Goal: Task Accomplishment & Management: Complete application form

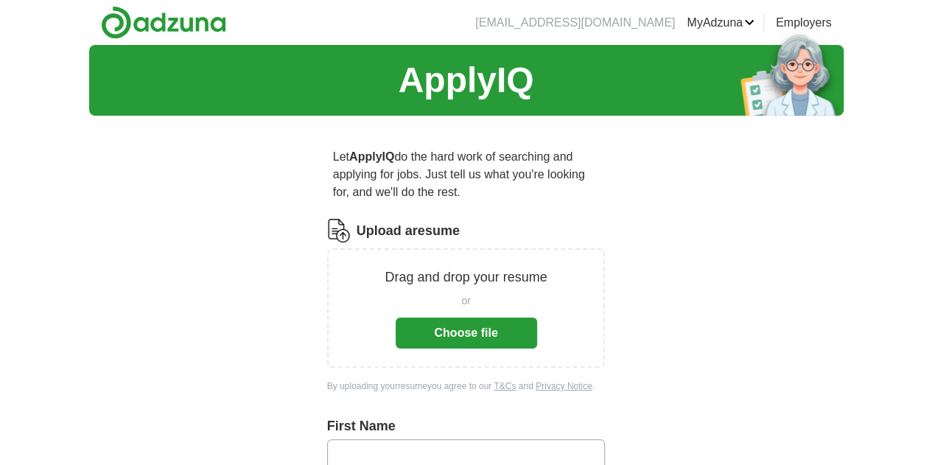
click at [484, 317] on button "Choose file" at bounding box center [466, 332] width 141 height 31
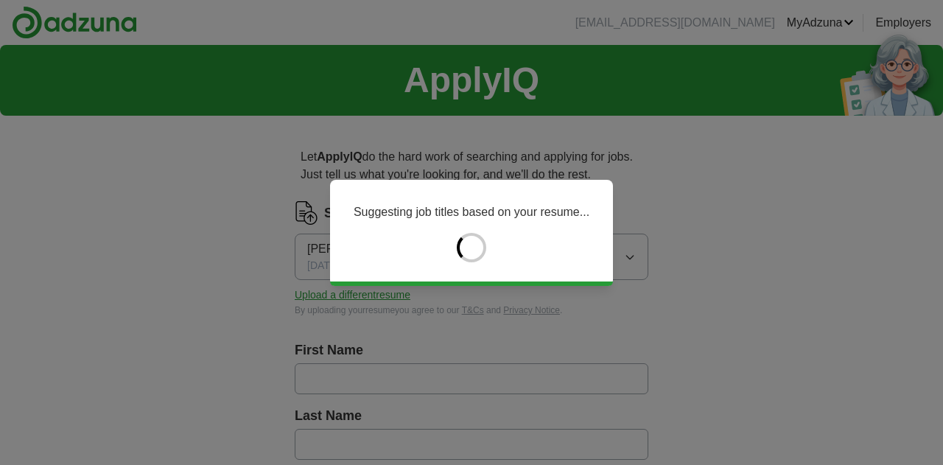
type input "*********"
type input "****"
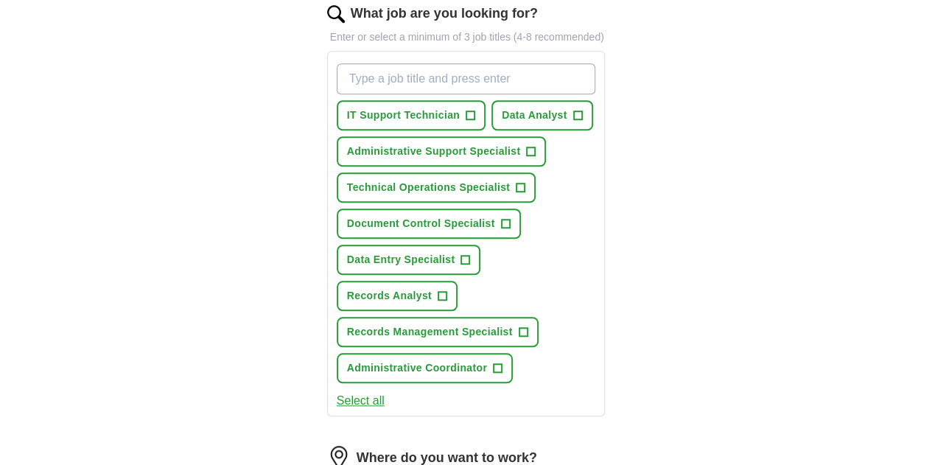
scroll to position [516, 0]
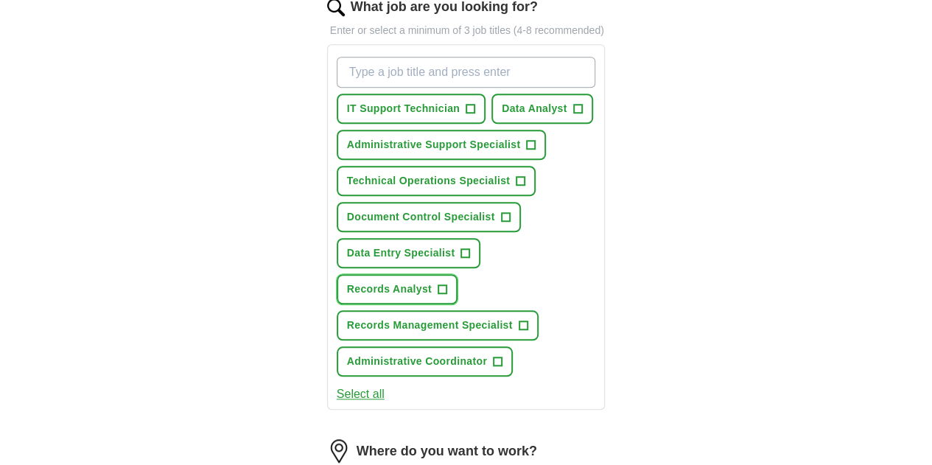
click at [432, 281] on span "Records Analyst" at bounding box center [389, 288] width 85 height 15
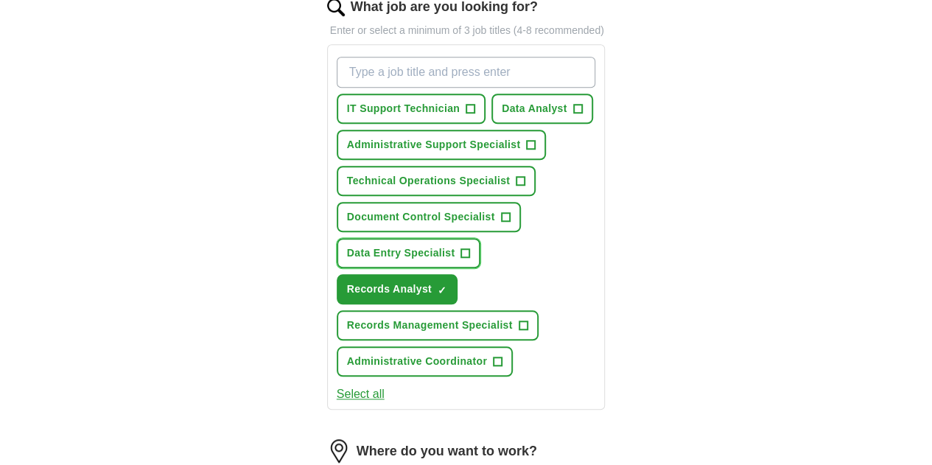
drag, startPoint x: 432, startPoint y: 234, endPoint x: 430, endPoint y: 300, distance: 66.3
click at [427, 248] on button "Data Entry Specialist +" at bounding box center [409, 253] width 144 height 30
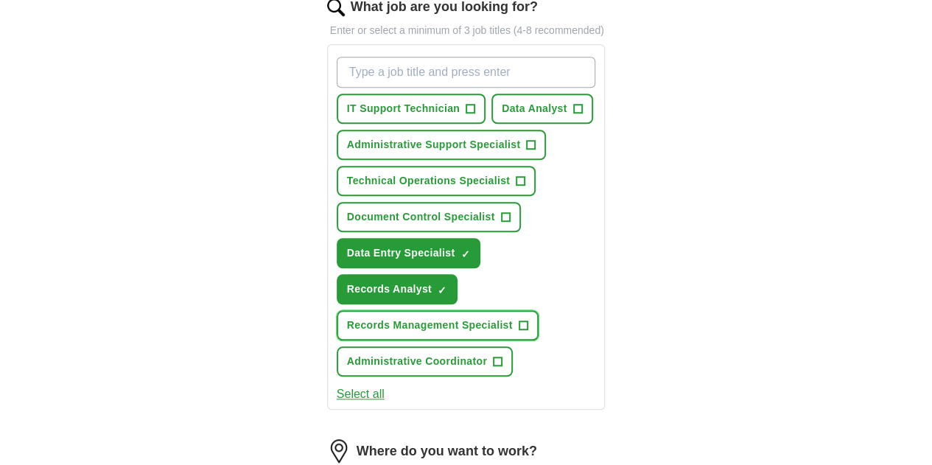
click at [432, 310] on button "Records Management Specialist +" at bounding box center [438, 325] width 202 height 30
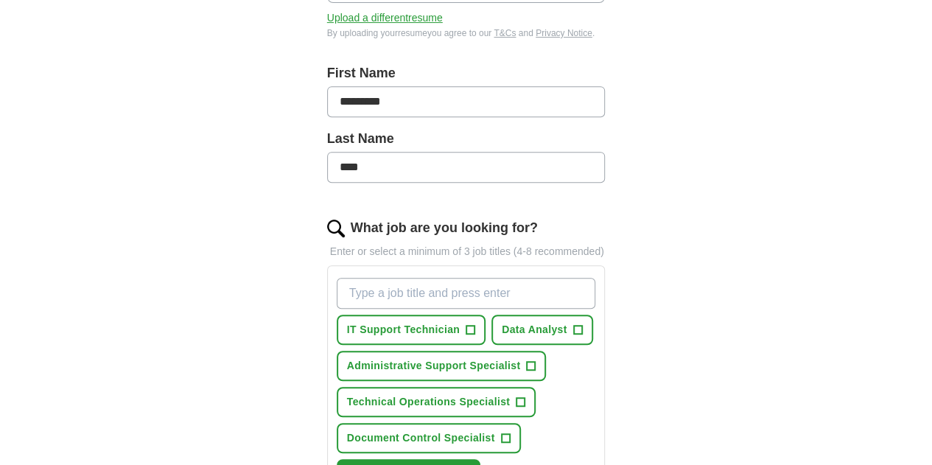
scroll to position [368, 0]
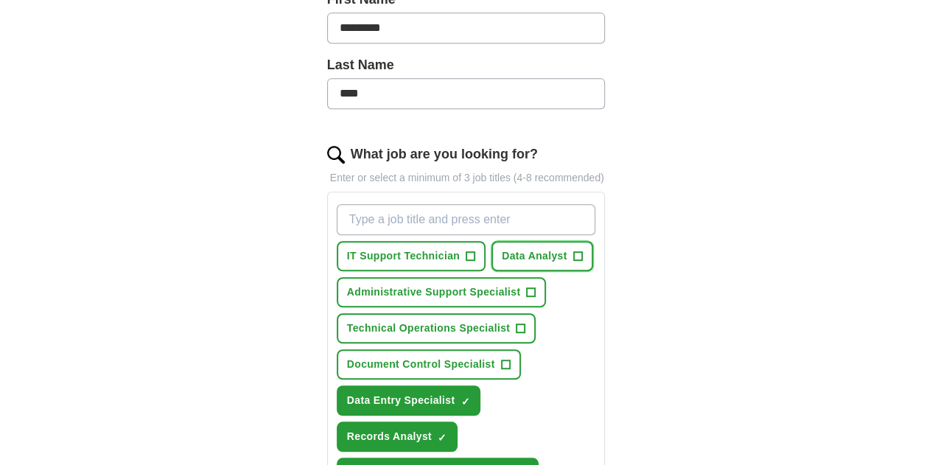
click at [502, 248] on span "Data Analyst" at bounding box center [535, 255] width 66 height 15
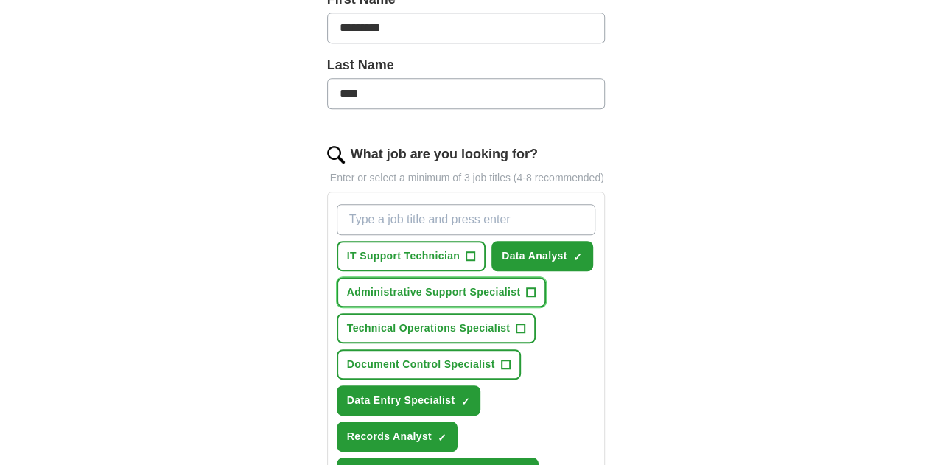
click at [470, 284] on span "Administrative Support Specialist" at bounding box center [434, 291] width 174 height 15
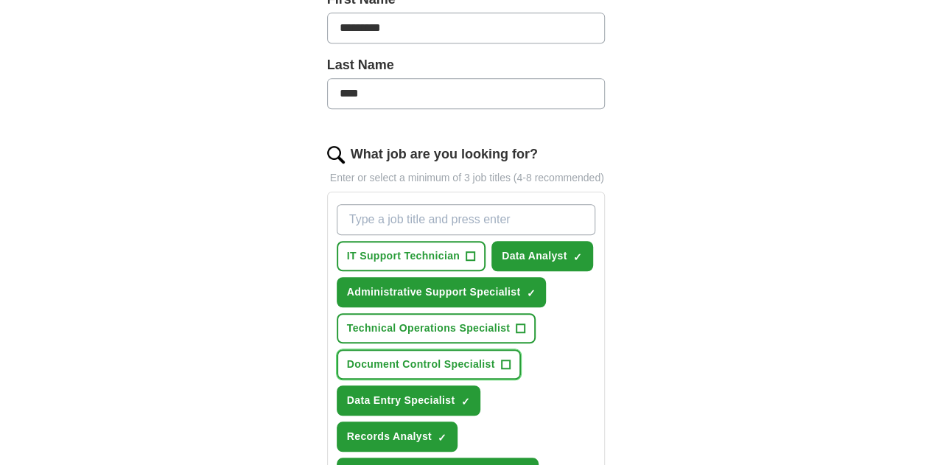
click at [347, 357] on span "Document Control Specialist" at bounding box center [421, 364] width 148 height 15
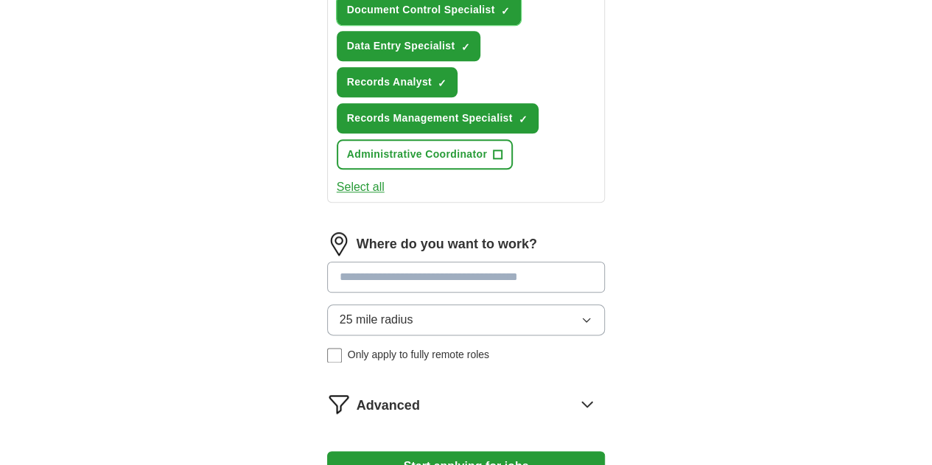
scroll to position [737, 0]
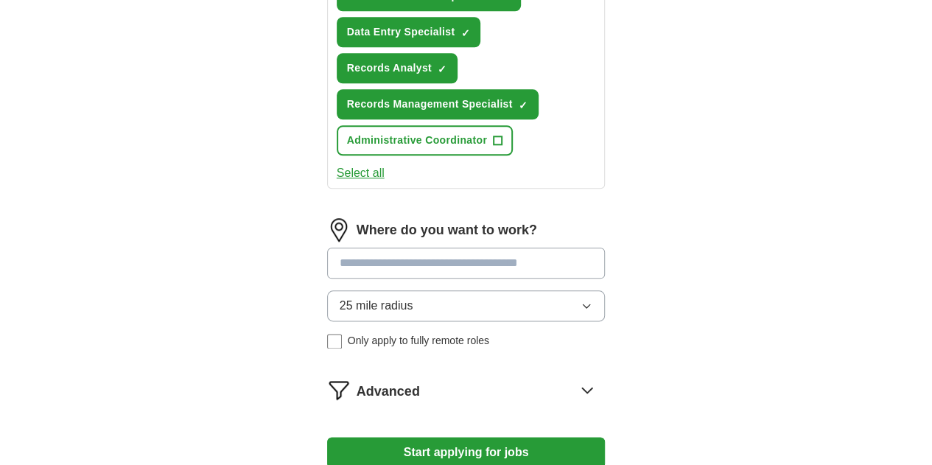
click at [419, 290] on button "25 mile radius" at bounding box center [466, 305] width 278 height 31
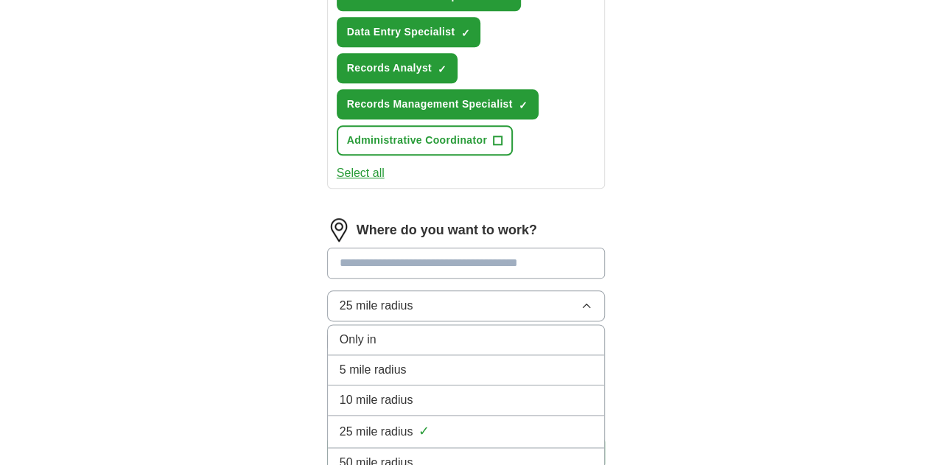
click at [419, 290] on button "25 mile radius" at bounding box center [466, 305] width 278 height 31
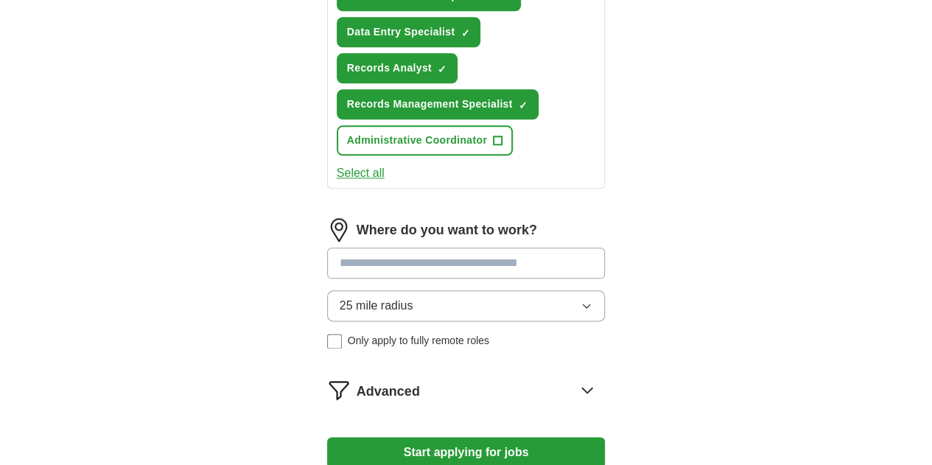
click at [404, 248] on input at bounding box center [466, 263] width 278 height 31
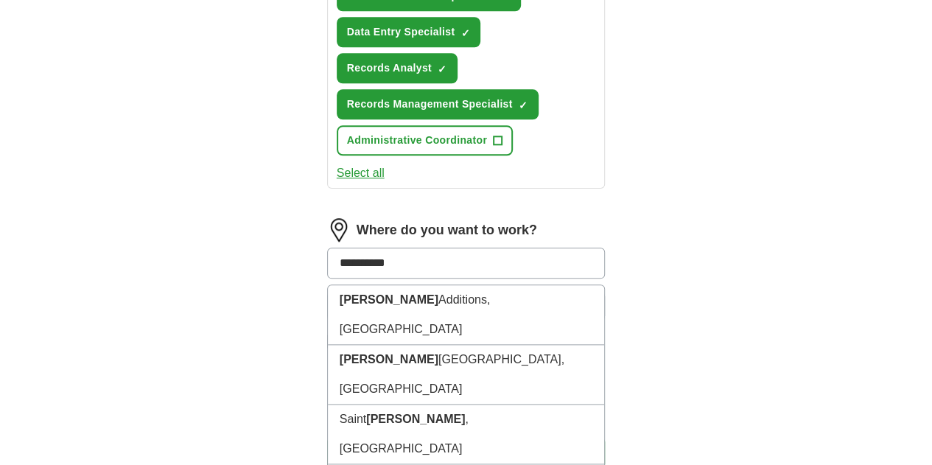
type input "**********"
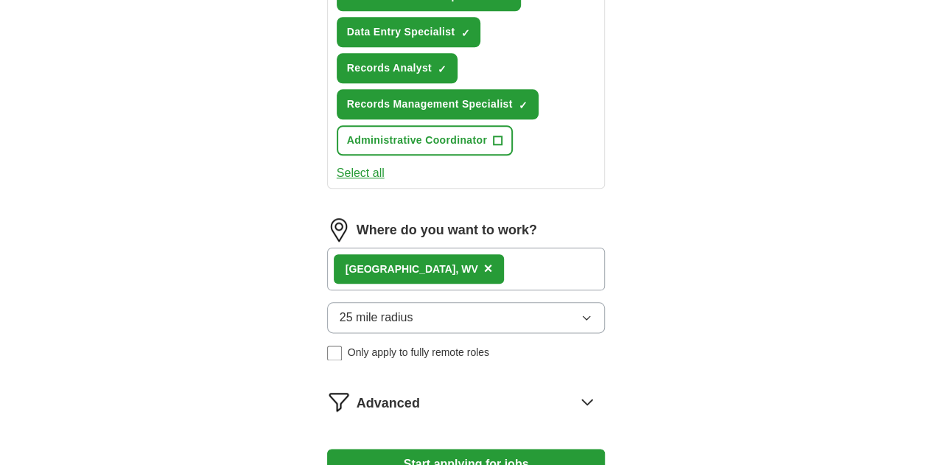
click at [327, 449] on button "Start applying for jobs" at bounding box center [466, 464] width 278 height 31
select select "**"
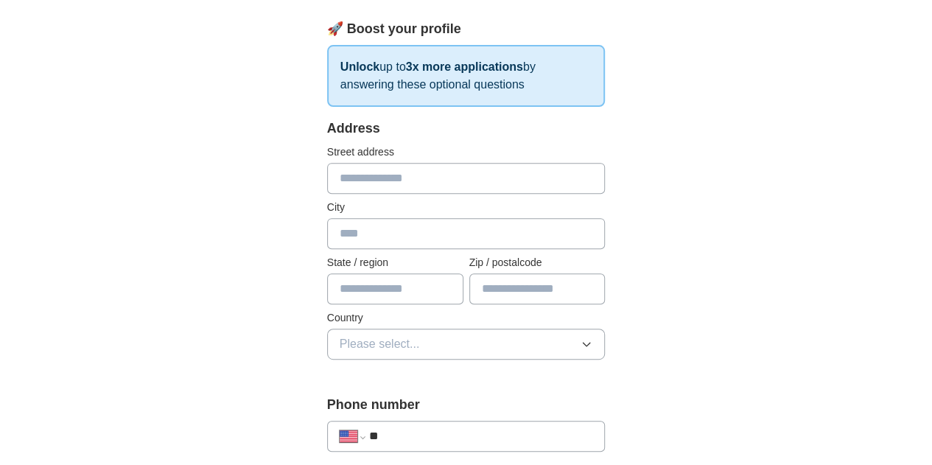
scroll to position [221, 0]
click at [349, 176] on input "text" at bounding box center [466, 176] width 278 height 31
type input "**********"
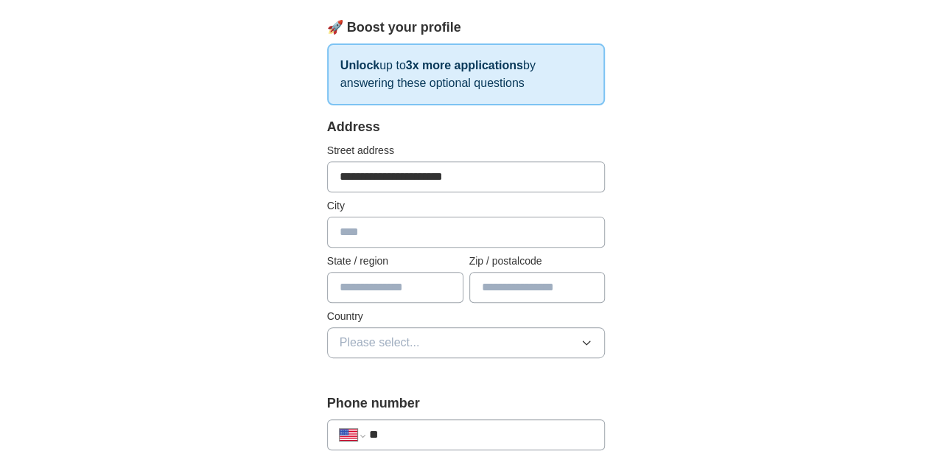
type input "**********"
type input "**"
type input "*****"
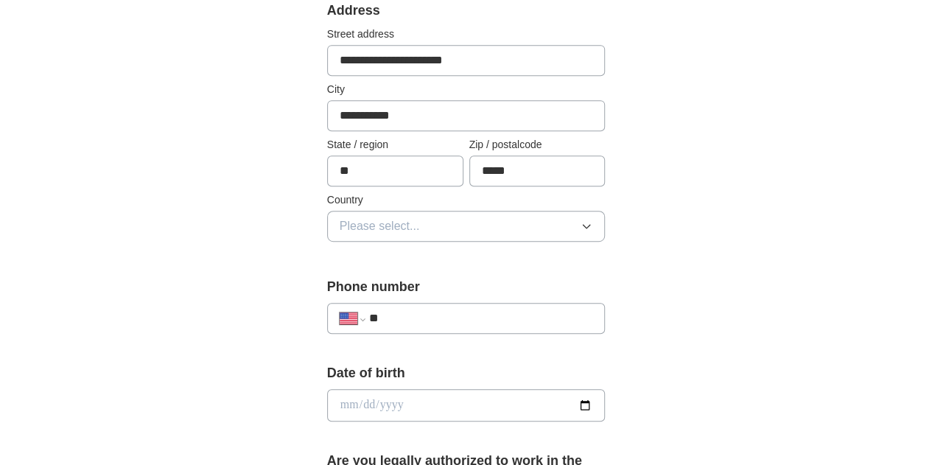
scroll to position [368, 0]
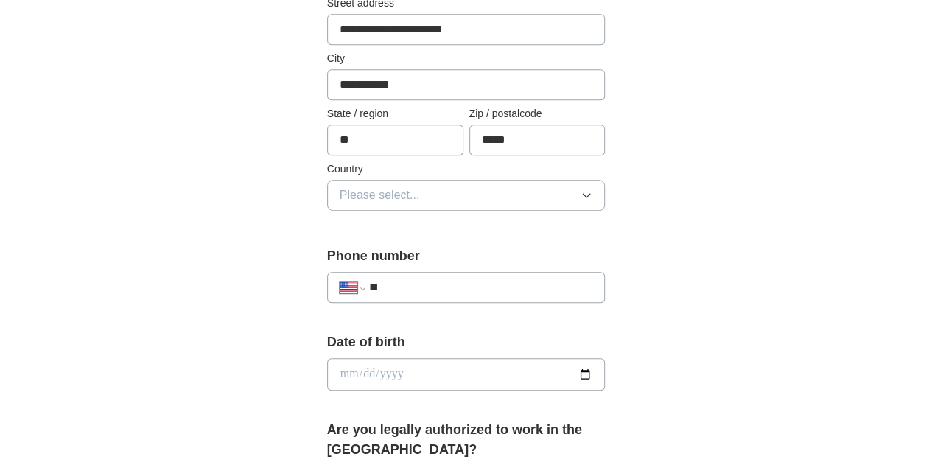
click at [442, 198] on button "Please select..." at bounding box center [466, 195] width 278 height 31
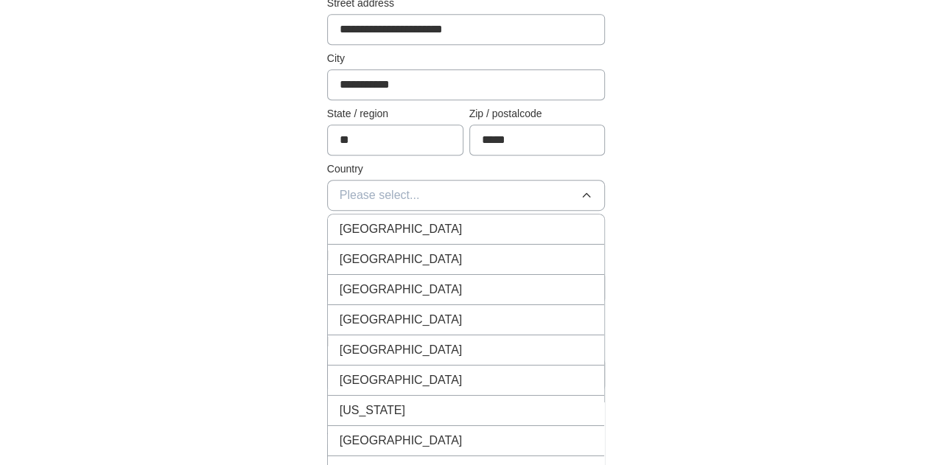
click at [427, 255] on div "[GEOGRAPHIC_DATA]" at bounding box center [466, 259] width 253 height 18
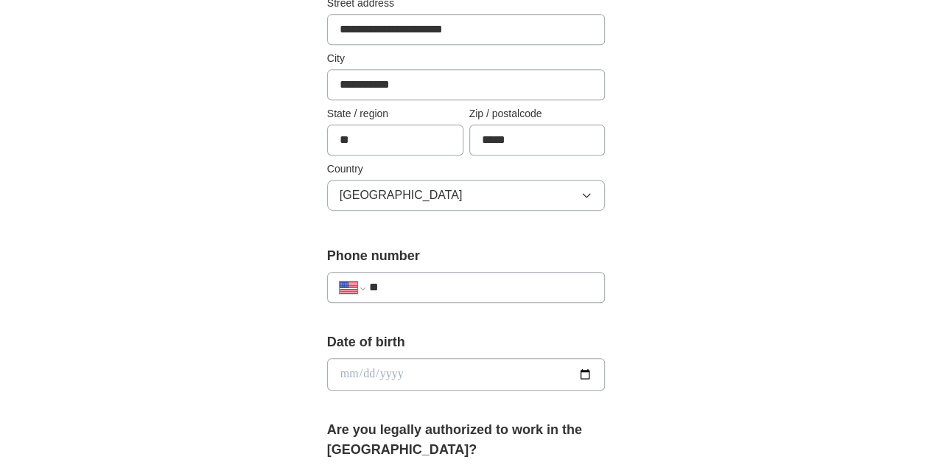
click at [379, 288] on input "**" at bounding box center [481, 287] width 224 height 18
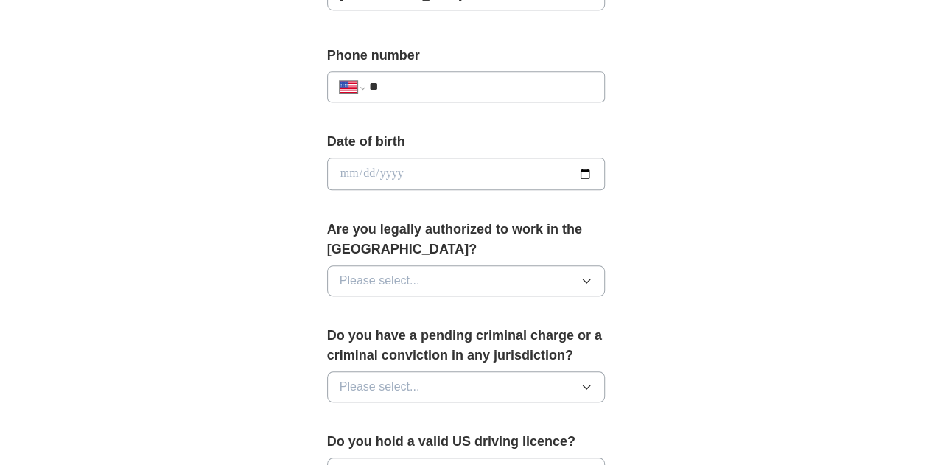
scroll to position [589, 0]
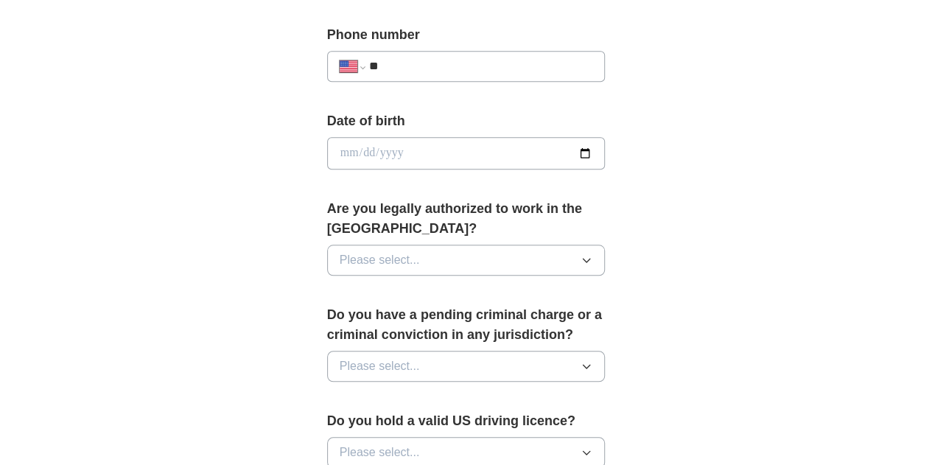
click at [341, 147] on input "date" at bounding box center [466, 153] width 278 height 32
click at [327, 150] on input "date" at bounding box center [466, 153] width 278 height 32
type input "**********"
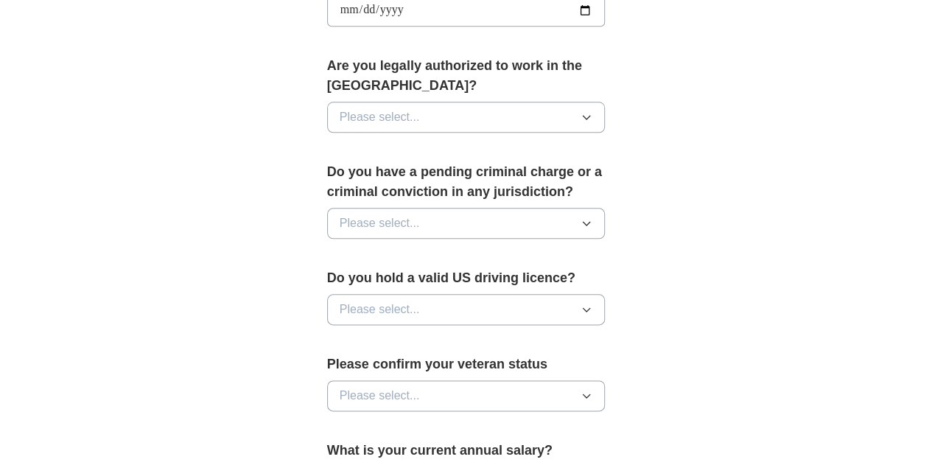
scroll to position [737, 0]
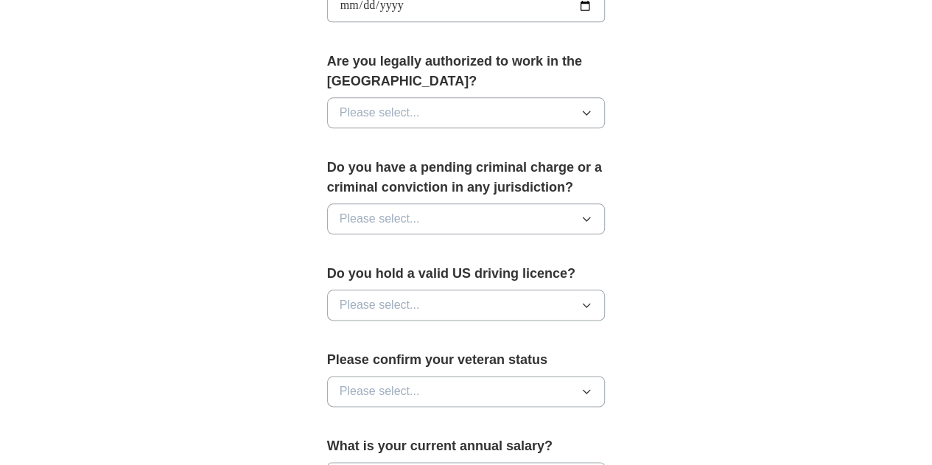
click at [522, 97] on button "Please select..." at bounding box center [466, 112] width 278 height 31
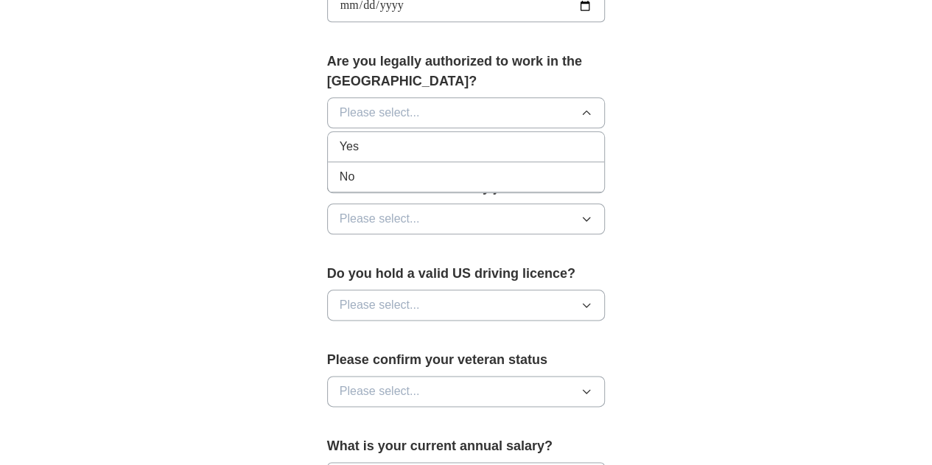
click at [505, 135] on li "Yes" at bounding box center [466, 147] width 277 height 30
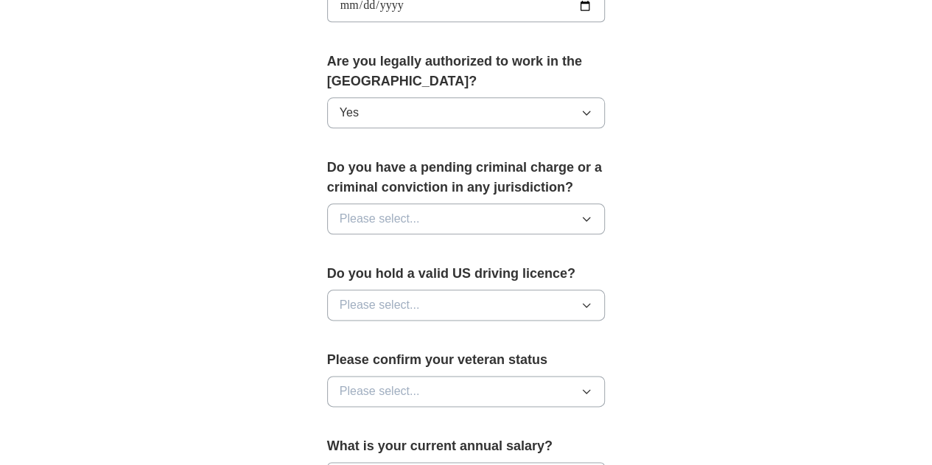
click at [505, 203] on button "Please select..." at bounding box center [466, 218] width 278 height 31
click at [491, 274] on div "No" at bounding box center [466, 283] width 253 height 18
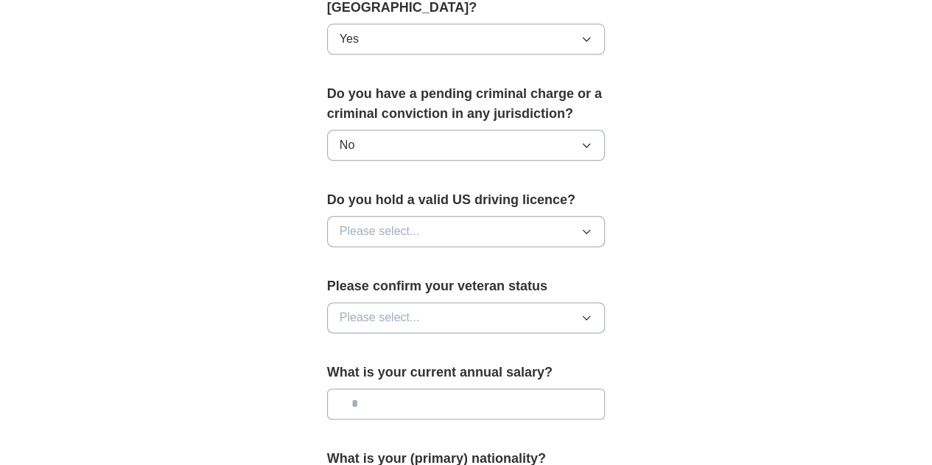
click at [482, 216] on button "Please select..." at bounding box center [466, 231] width 278 height 31
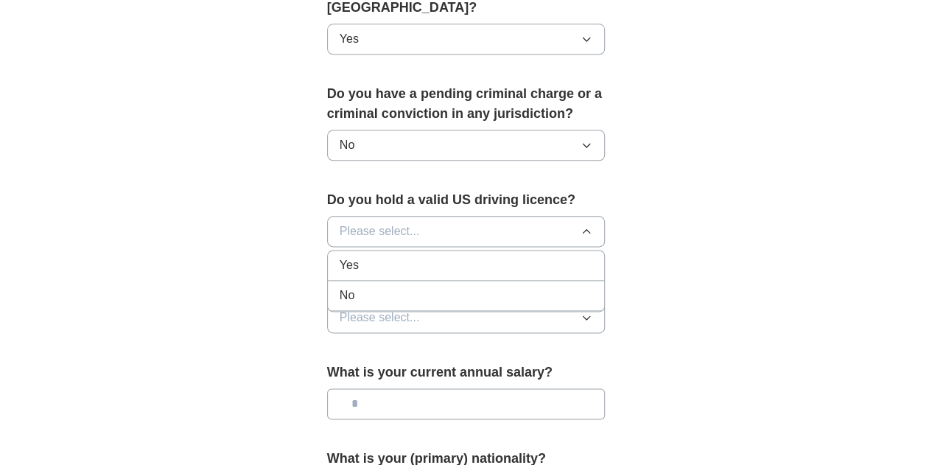
click at [474, 256] on div "Yes" at bounding box center [466, 265] width 253 height 18
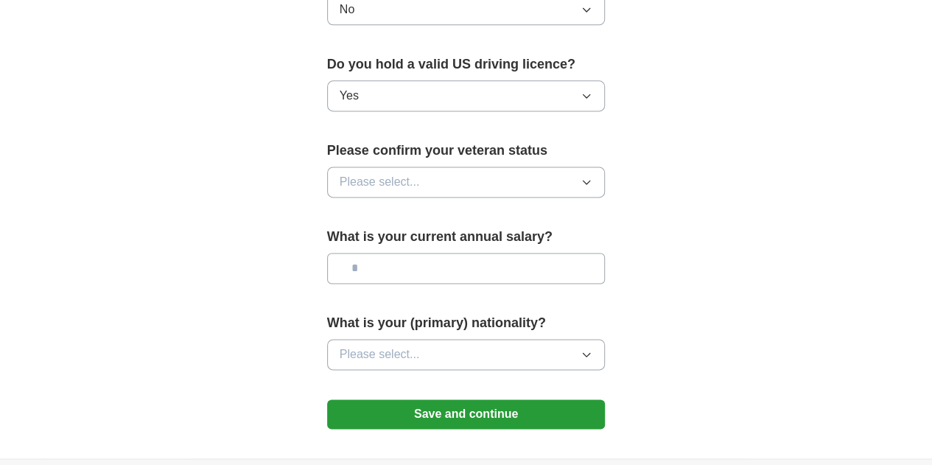
scroll to position [958, 0]
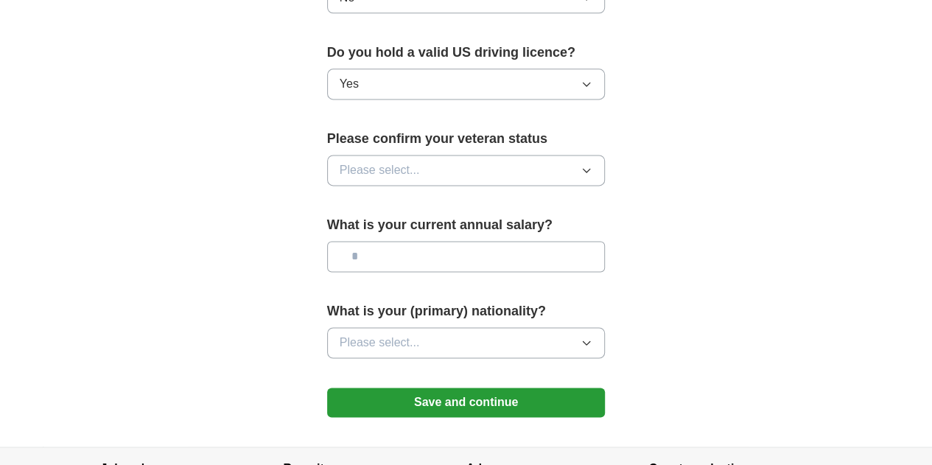
click at [521, 155] on button "Please select..." at bounding box center [466, 170] width 278 height 31
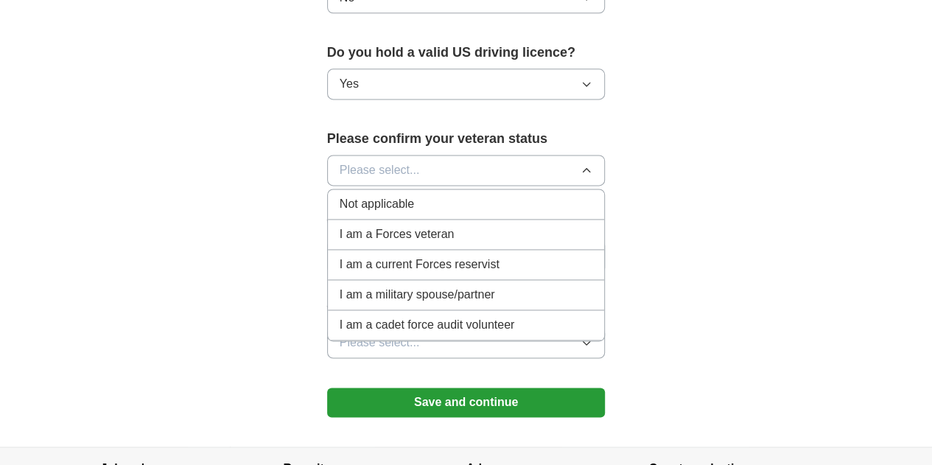
click at [482, 195] on div "Not applicable" at bounding box center [466, 204] width 253 height 18
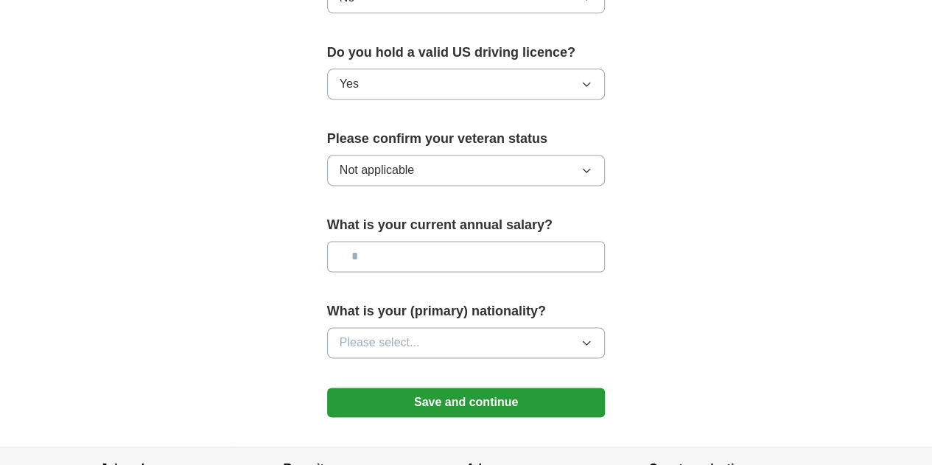
scroll to position [1031, 0]
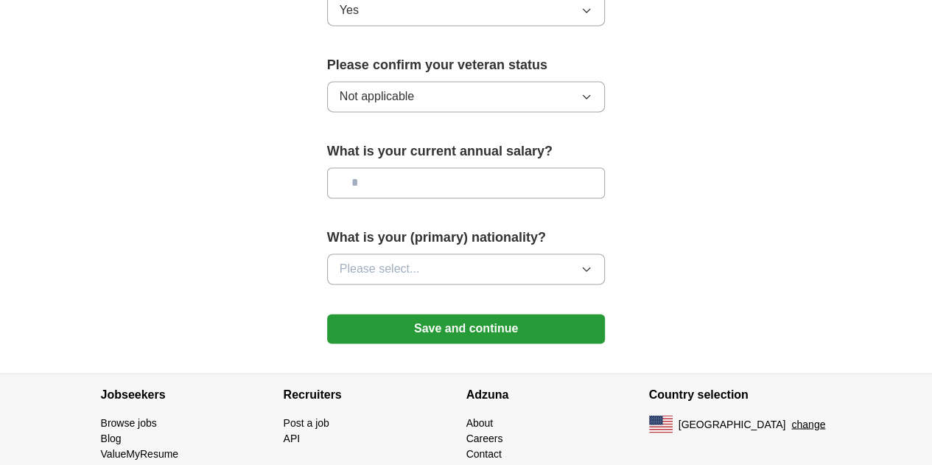
click at [449, 167] on input "text" at bounding box center [466, 182] width 278 height 31
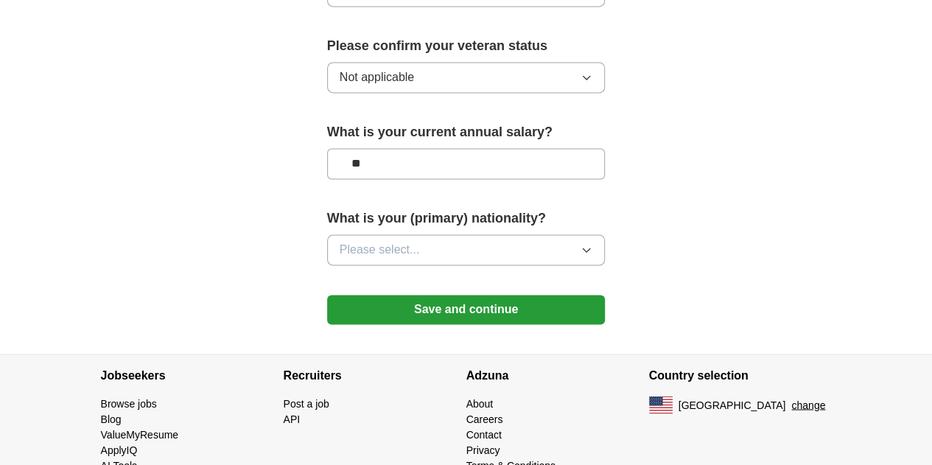
scroll to position [1061, 0]
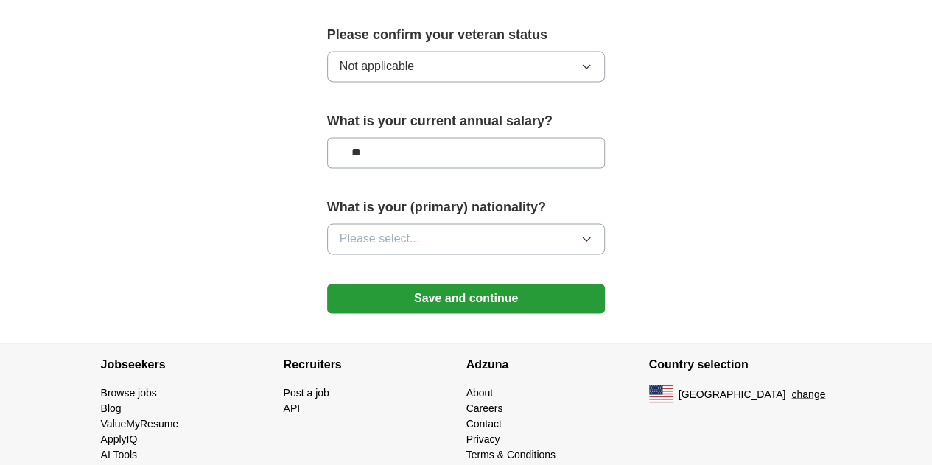
type input "**"
click at [426, 223] on button "Please select..." at bounding box center [466, 238] width 278 height 31
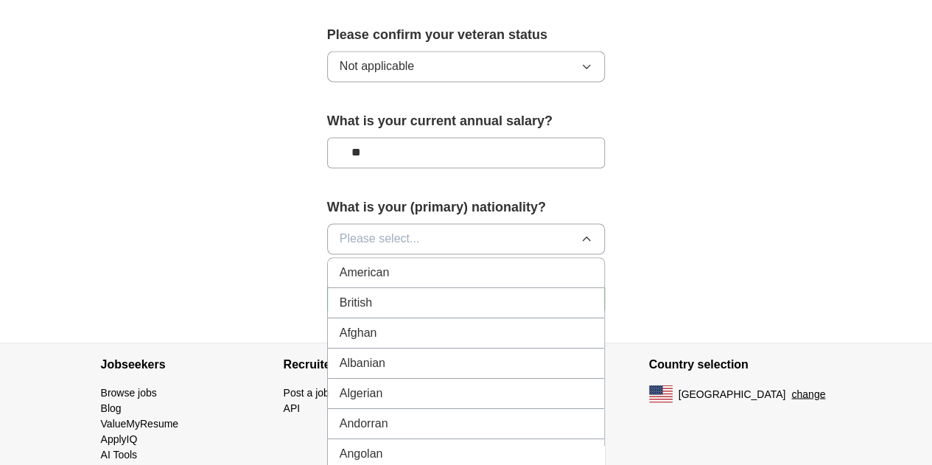
click at [421, 264] on div "American" at bounding box center [466, 273] width 253 height 18
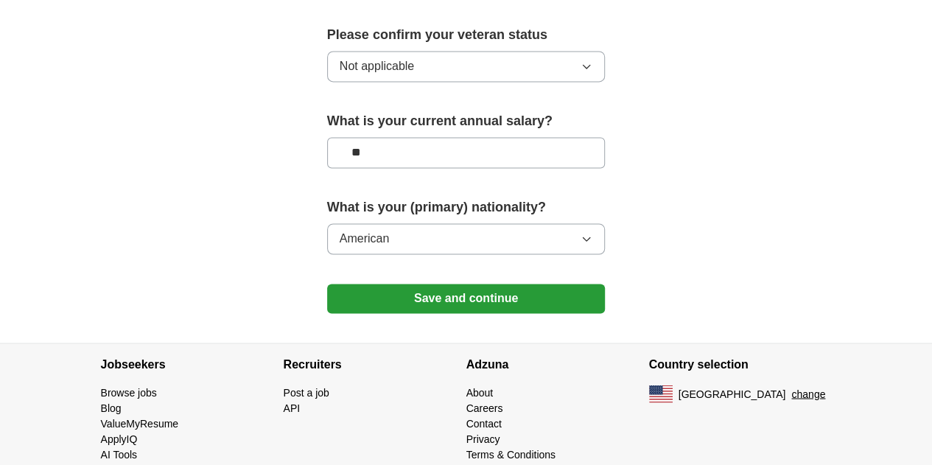
click at [414, 284] on button "Save and continue" at bounding box center [466, 298] width 278 height 29
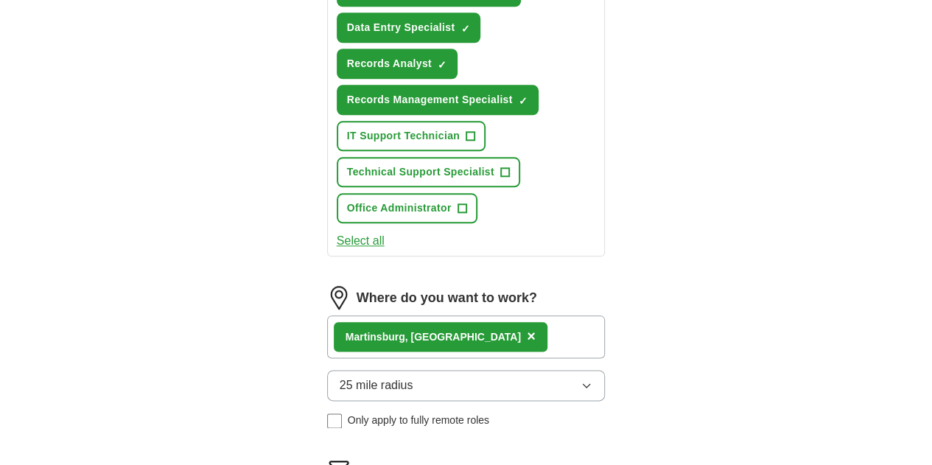
scroll to position [874, 0]
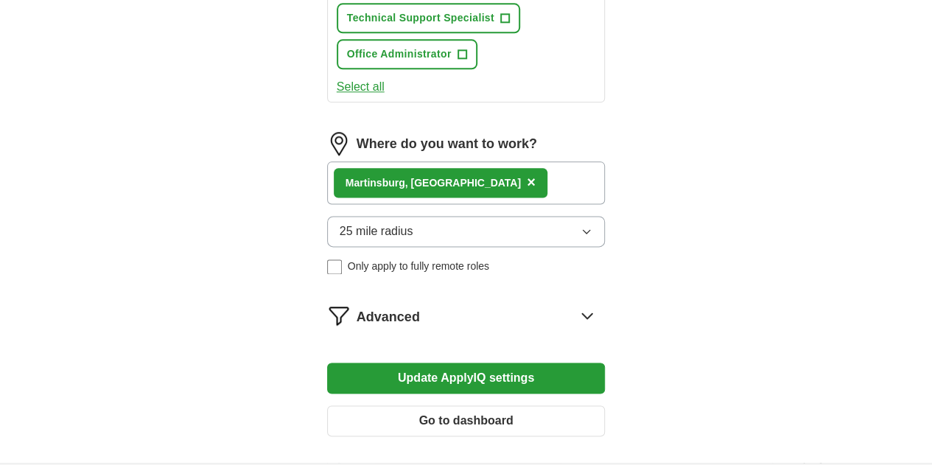
click at [327, 362] on button "Update ApplyIQ settings" at bounding box center [466, 377] width 278 height 31
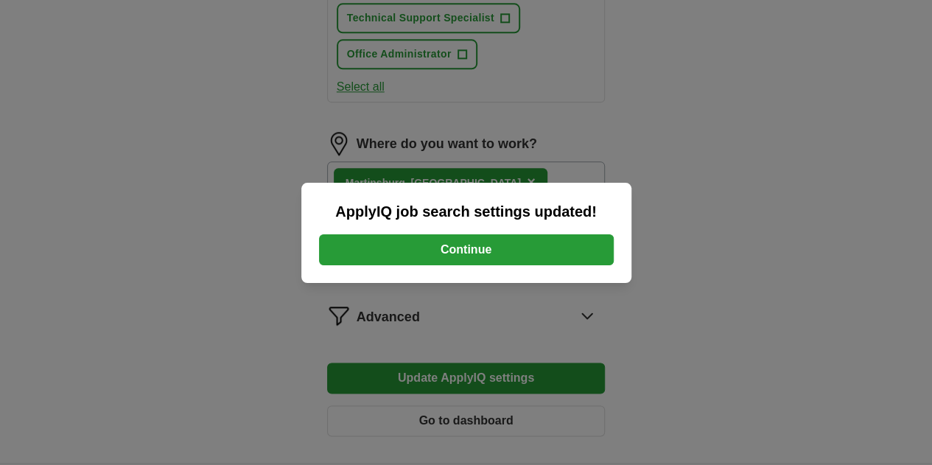
click at [333, 241] on button "Continue" at bounding box center [466, 249] width 295 height 31
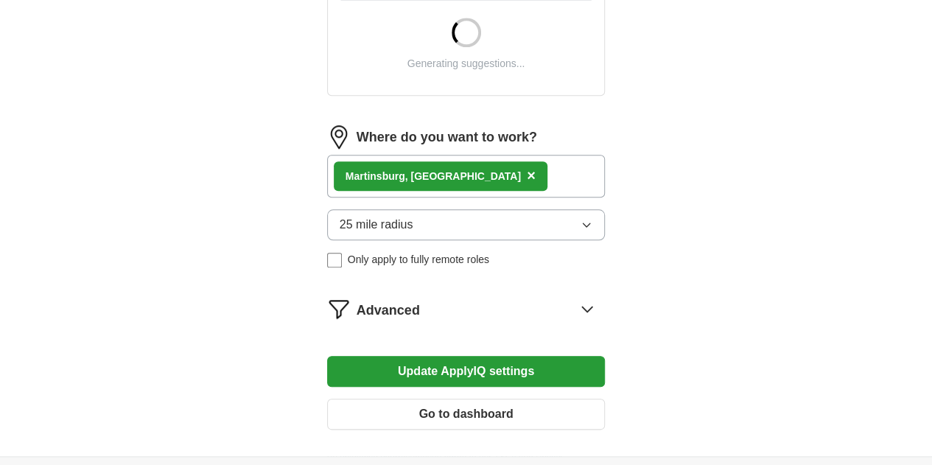
scroll to position [663, 0]
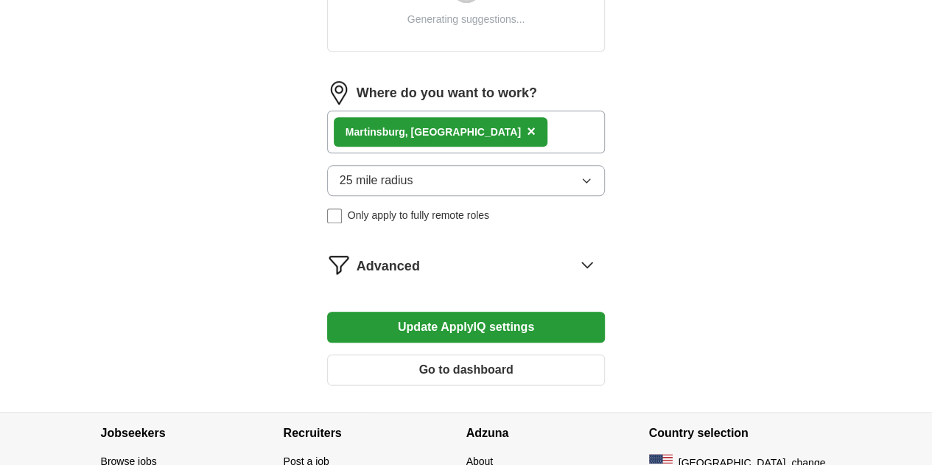
click at [599, 253] on icon at bounding box center [587, 265] width 24 height 24
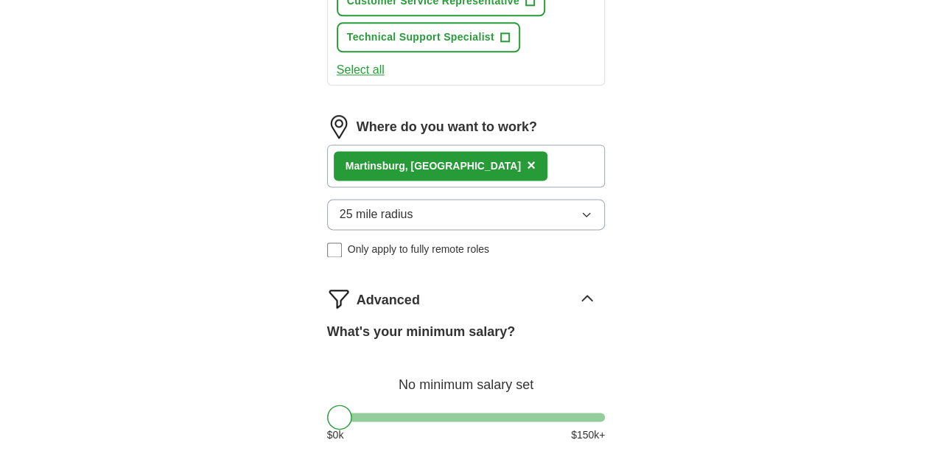
scroll to position [958, 0]
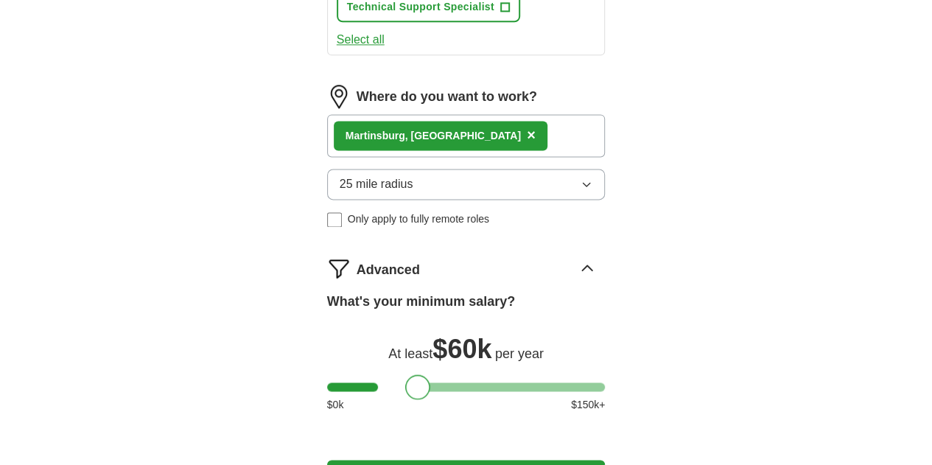
drag, startPoint x: 314, startPoint y: 247, endPoint x: 392, endPoint y: 244, distance: 78.1
click at [405, 374] on div at bounding box center [417, 386] width 25 height 25
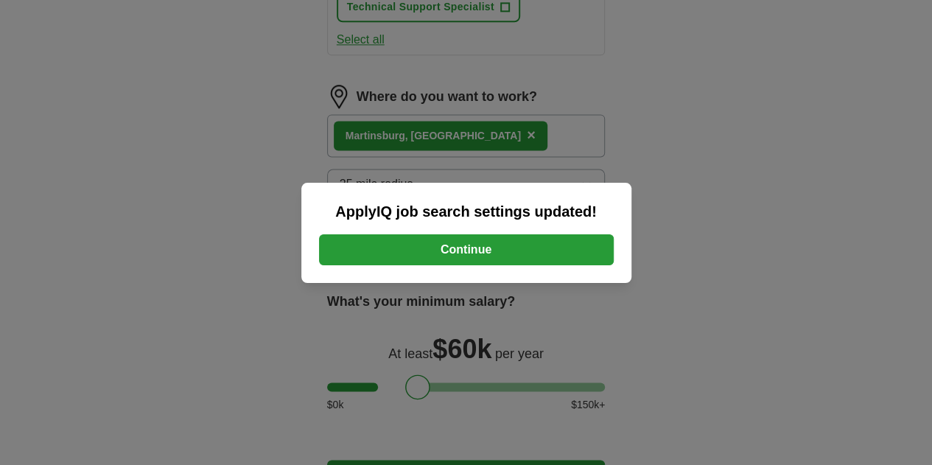
click at [355, 245] on button "Continue" at bounding box center [466, 249] width 295 height 31
